Goal: Check status

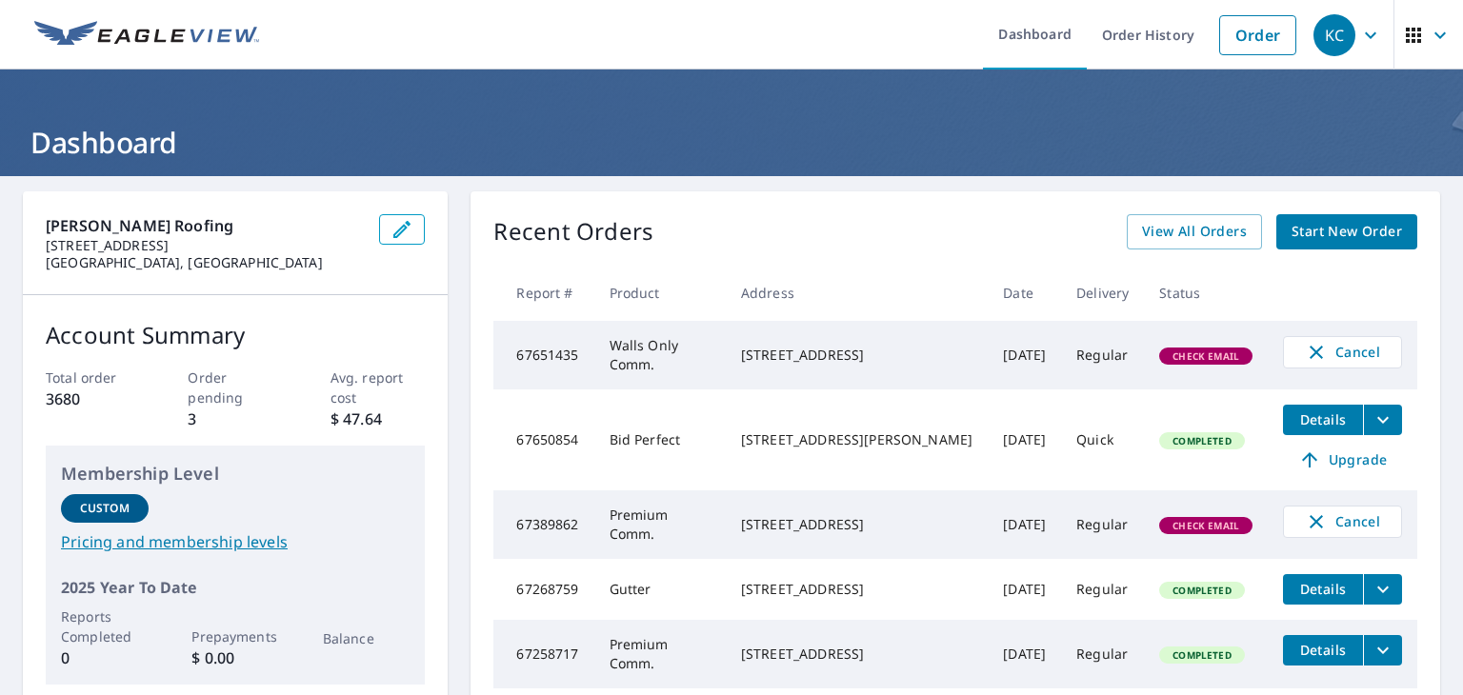
click at [1193, 352] on span "Check Email" at bounding box center [1206, 356] width 90 height 13
click at [817, 359] on div "[STREET_ADDRESS]" at bounding box center [856, 355] width 231 height 19
click at [1189, 350] on span "Check Email" at bounding box center [1206, 356] width 90 height 13
click at [1196, 225] on span "View All Orders" at bounding box center [1194, 232] width 105 height 24
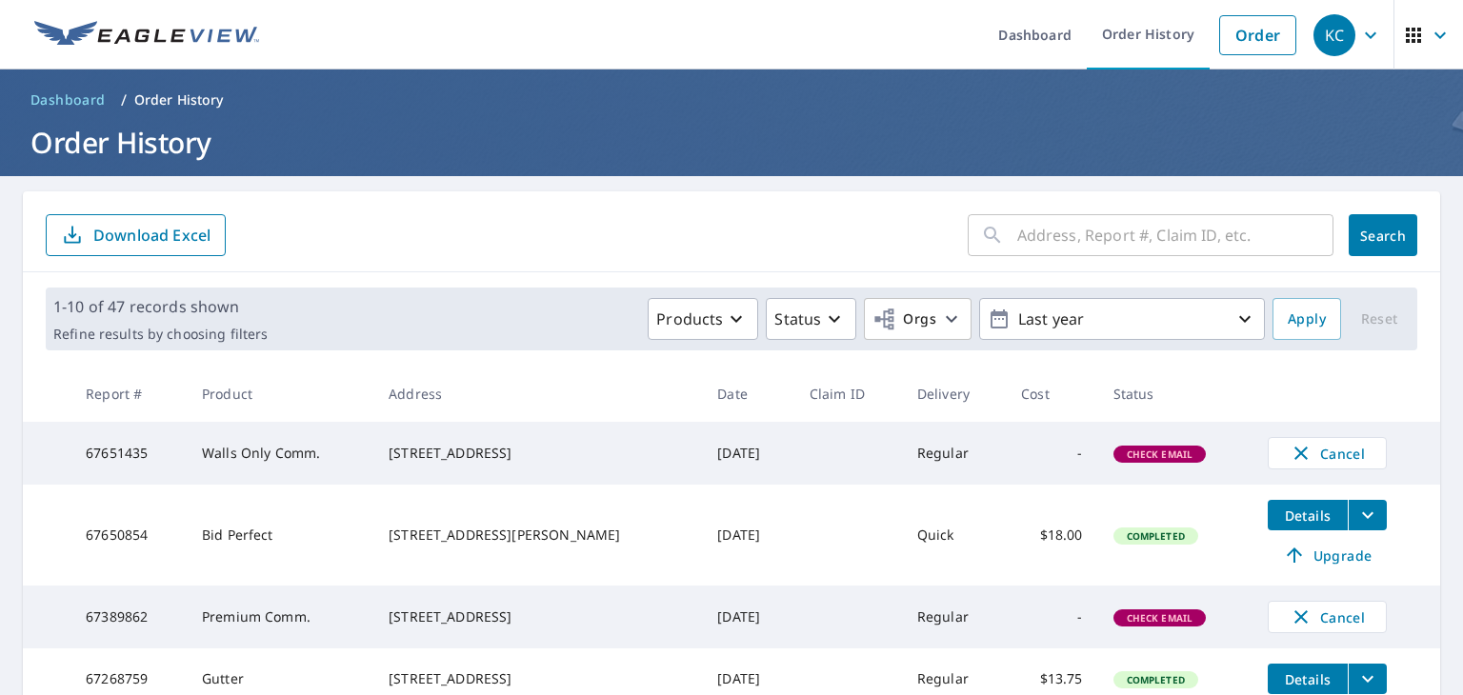
click at [1146, 451] on span "Check Email" at bounding box center [1160, 454] width 90 height 13
click at [1130, 450] on span "Check Email" at bounding box center [1160, 454] width 90 height 13
click at [1022, 454] on td "-" at bounding box center [1051, 453] width 91 height 63
click at [823, 315] on icon "button" at bounding box center [834, 319] width 23 height 23
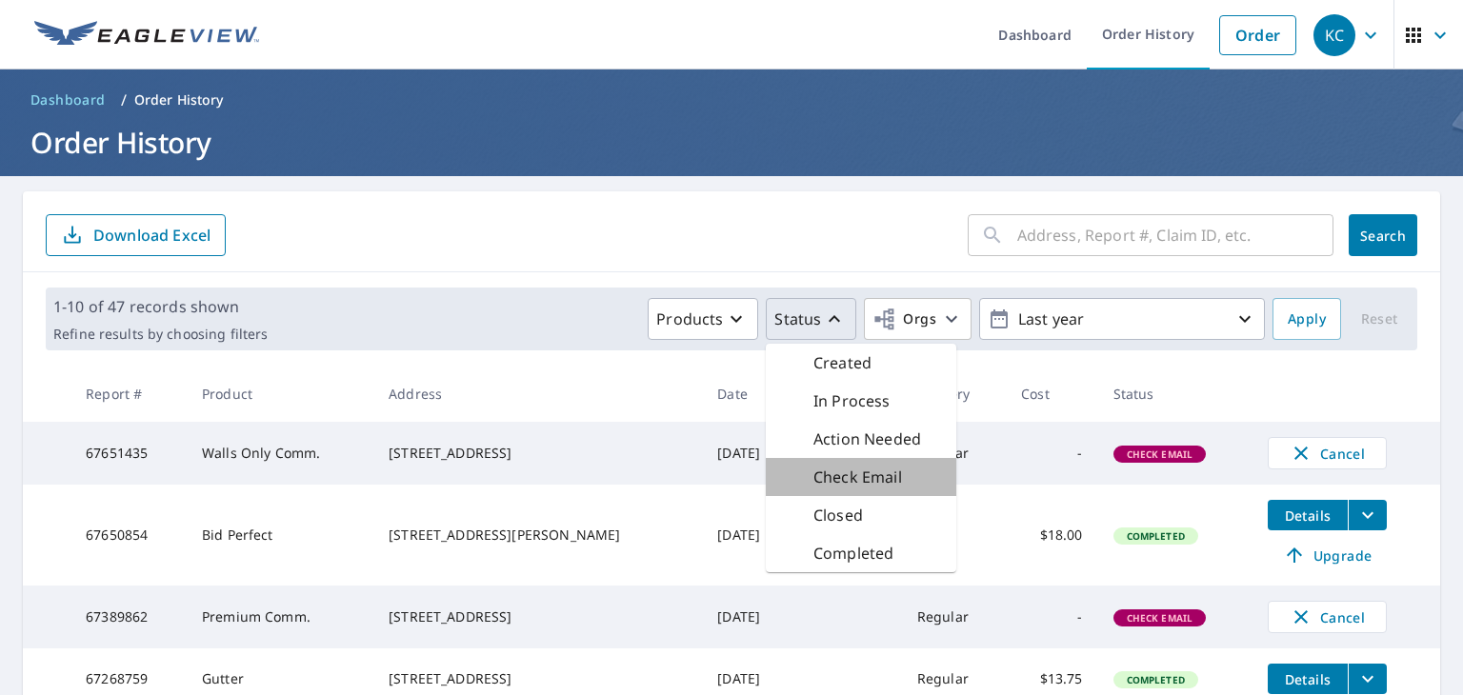
click at [851, 470] on p "Check Email" at bounding box center [857, 477] width 89 height 23
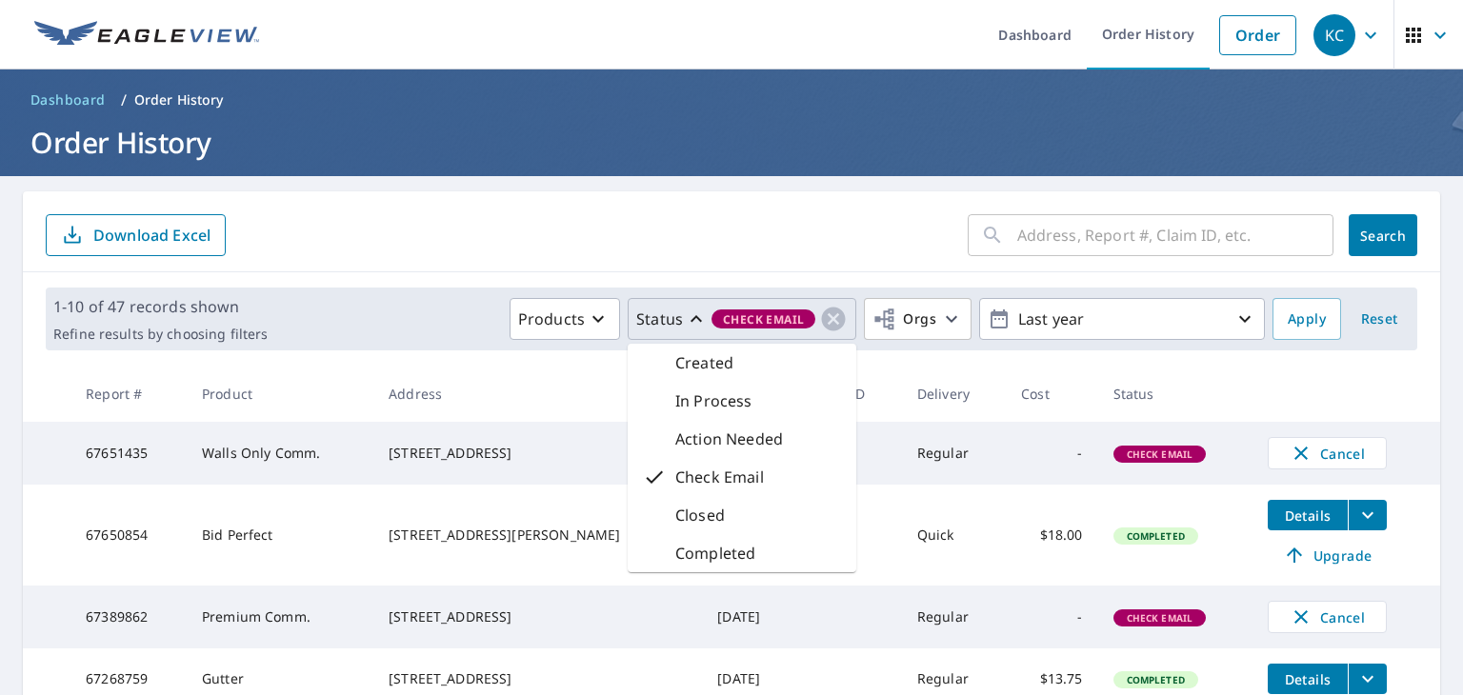
click at [811, 224] on form "​ Search Download Excel" at bounding box center [731, 235] width 1371 height 42
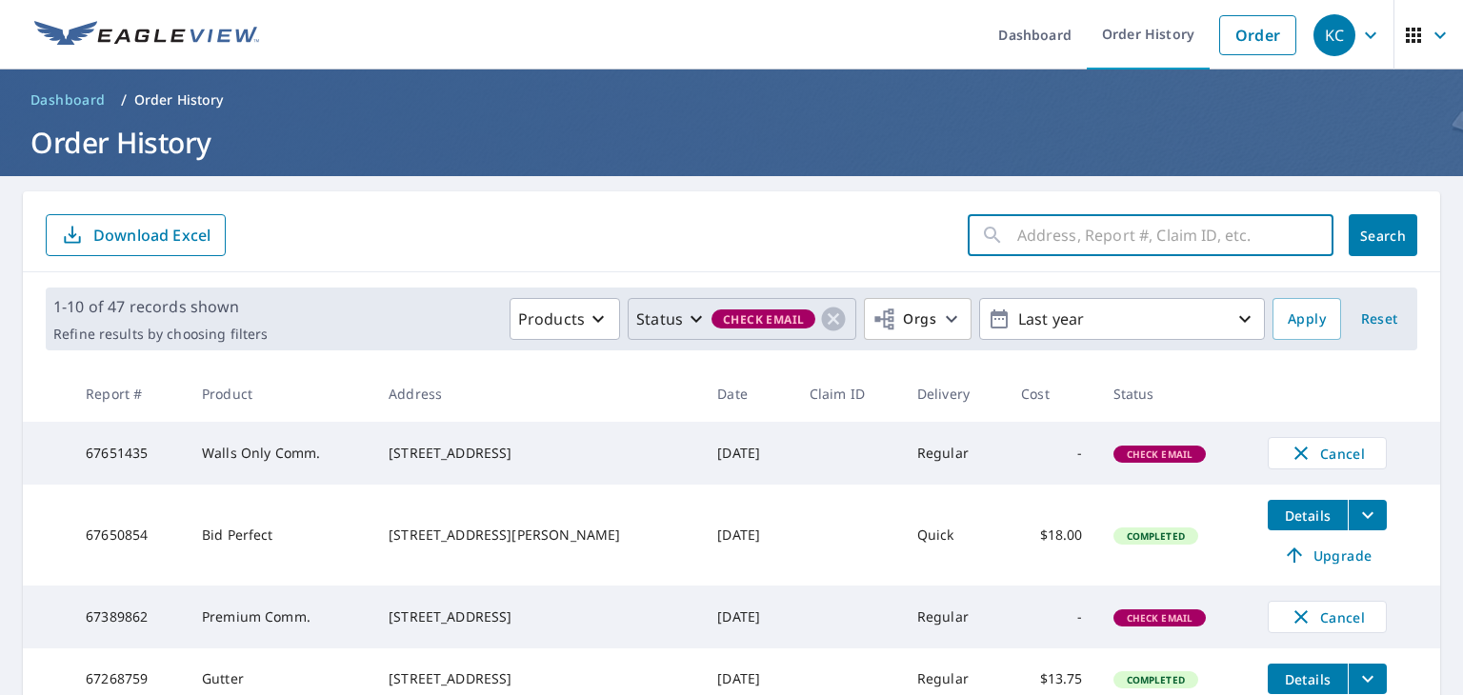
click at [1041, 239] on input "text" at bounding box center [1175, 235] width 316 height 53
type input "67651435"
click button "Search" at bounding box center [1383, 235] width 69 height 42
